Goal: Find contact information: Find contact information

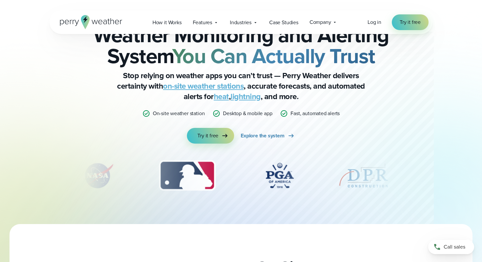
scroll to position [33, 0]
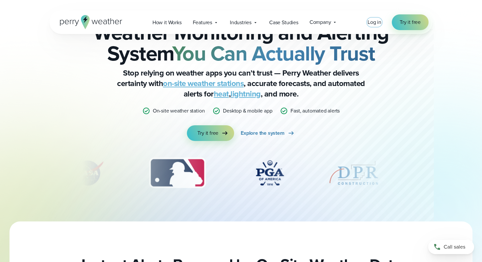
click at [374, 20] on span "Log in" at bounding box center [374, 22] width 14 height 8
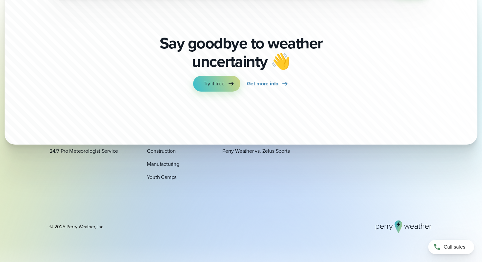
scroll to position [2290, 0]
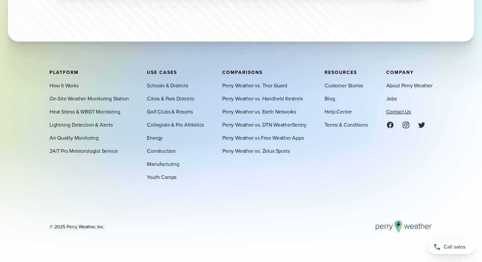
click at [396, 112] on link "Contact Us" at bounding box center [398, 112] width 25 height 8
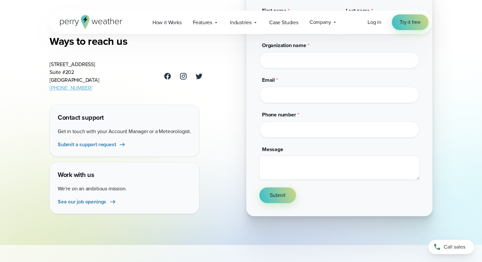
scroll to position [97, 0]
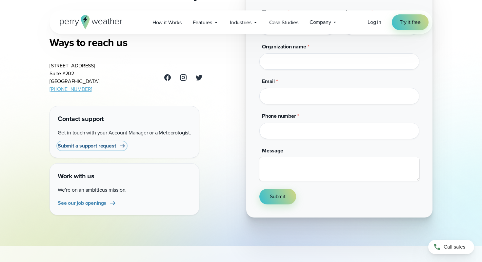
click at [113, 145] on span "Submit a support request" at bounding box center [87, 146] width 58 height 8
click at [376, 23] on span "Log in" at bounding box center [374, 22] width 14 height 8
